Goal: Transaction & Acquisition: Book appointment/travel/reservation

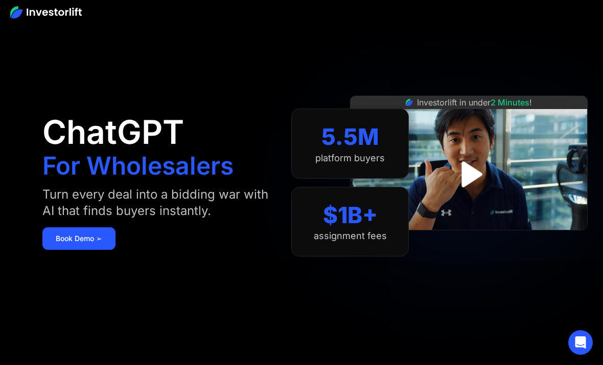
click at [63, 235] on link "Book Demo ➢" at bounding box center [78, 238] width 73 height 23
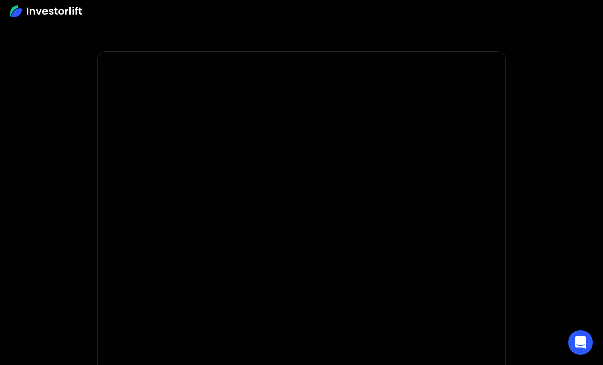
click at [11, 6] on img at bounding box center [46, 11] width 72 height 12
click at [25, 16] on img at bounding box center [46, 11] width 72 height 12
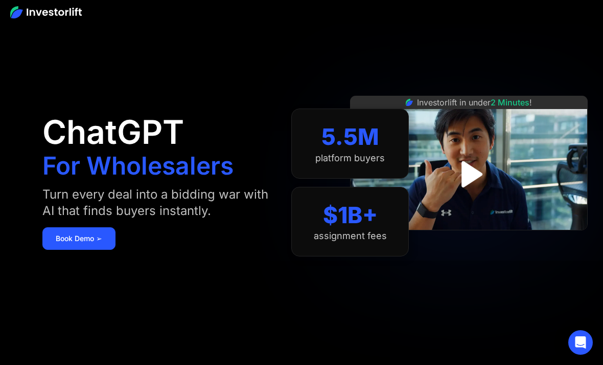
click at [55, 222] on div "ChatGPT For Wholesalers Turn every deal into a bidding war with AI that finds b…" at bounding box center [166, 182] width 249 height 303
click at [52, 230] on link "Book Demo ➢" at bounding box center [78, 238] width 73 height 23
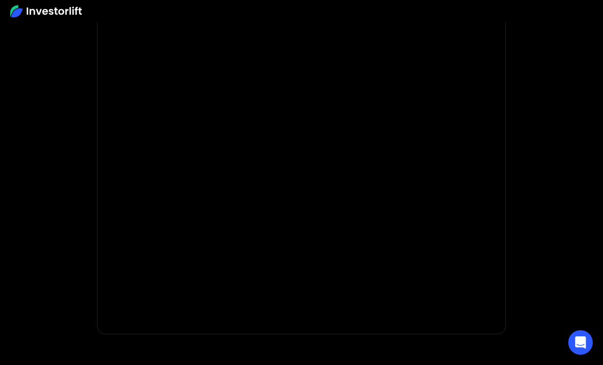
scroll to position [130, 0]
